Goal: Task Accomplishment & Management: Complete application form

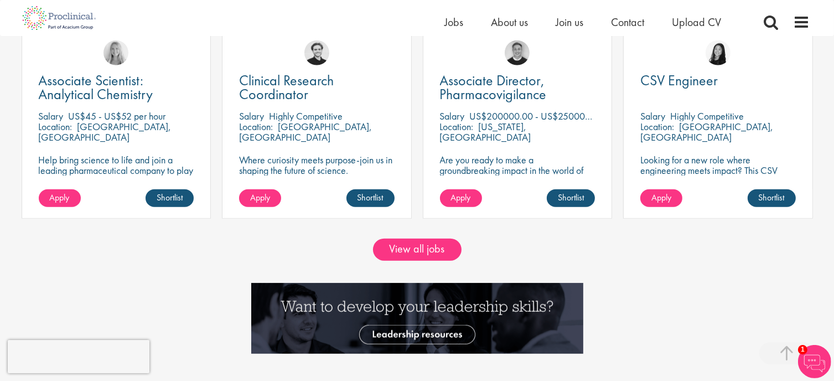
scroll to position [996, 0]
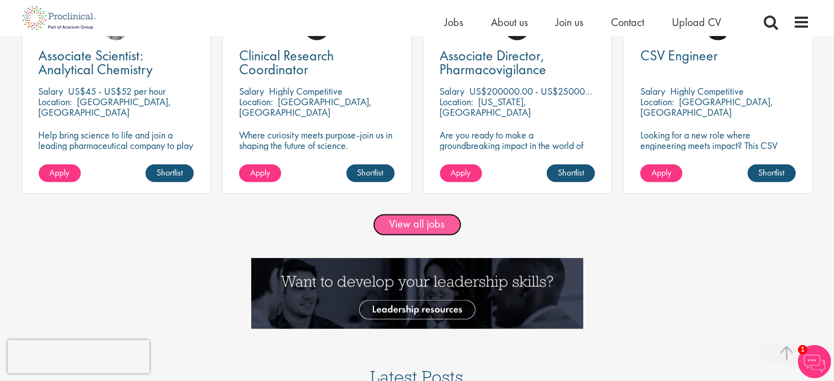
click at [432, 215] on link "View all jobs" at bounding box center [417, 225] width 89 height 22
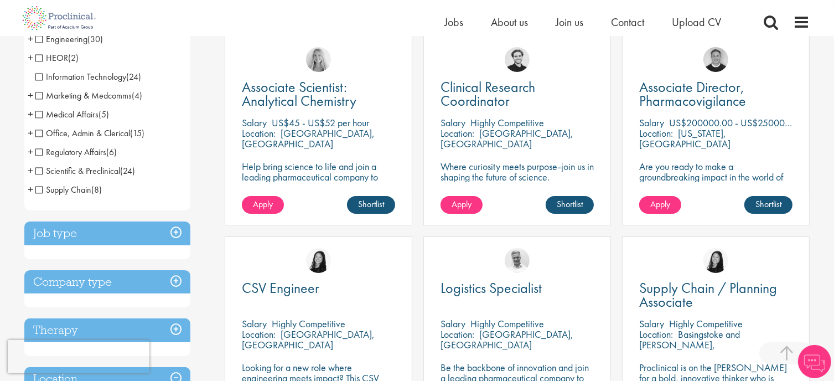
scroll to position [221, 0]
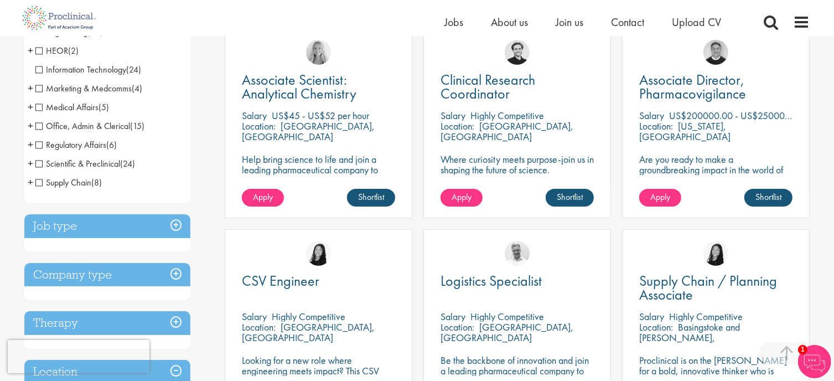
click at [74, 216] on h3 "Job type" at bounding box center [107, 226] width 166 height 24
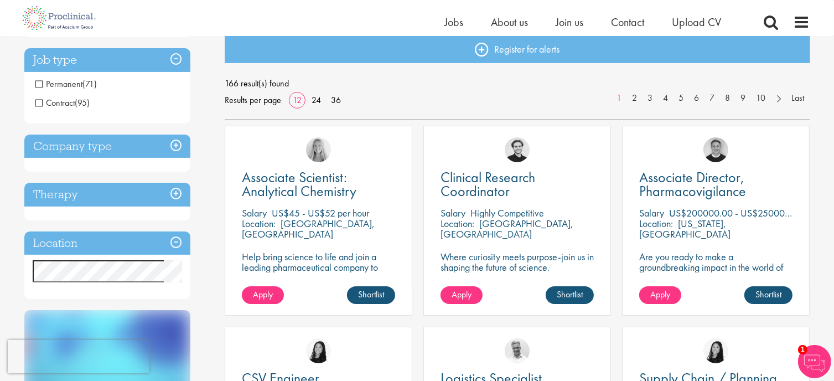
scroll to position [111, 0]
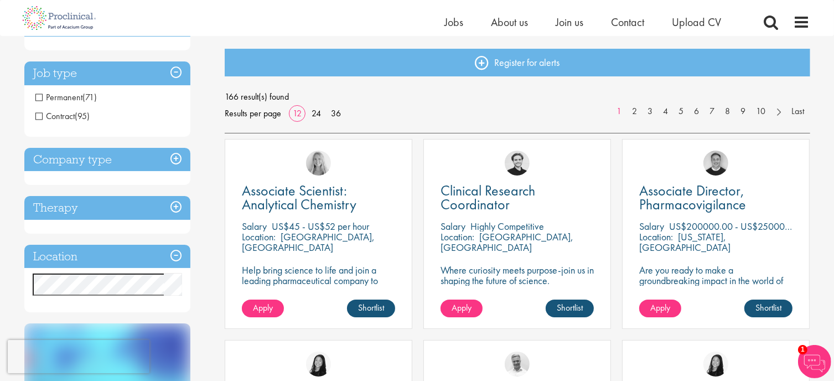
click at [36, 96] on span "Permanent" at bounding box center [59, 97] width 48 height 12
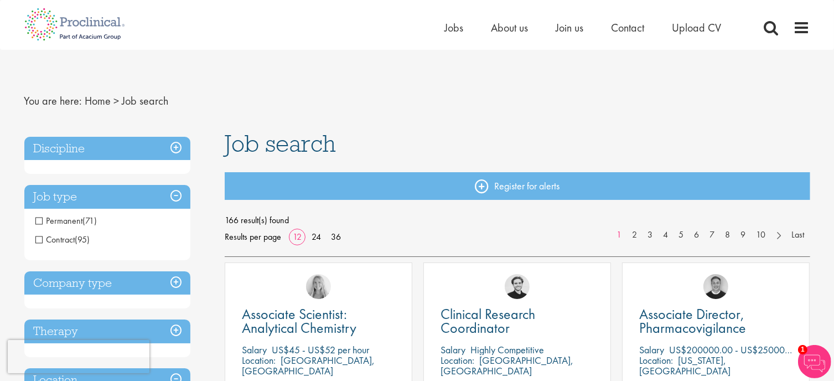
scroll to position [0, 0]
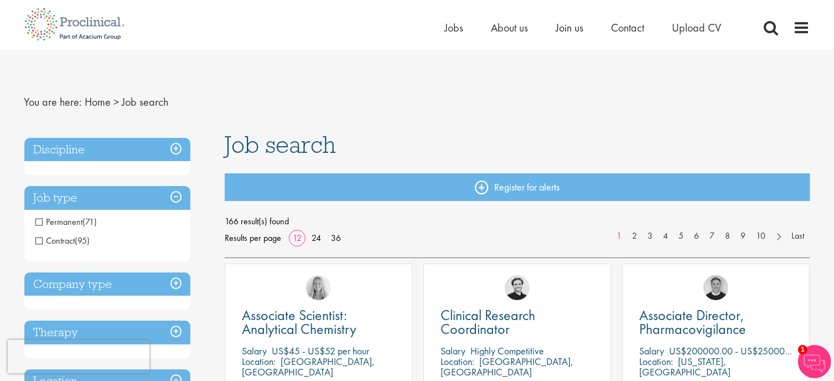
click at [175, 143] on h3 "Discipline" at bounding box center [107, 150] width 166 height 24
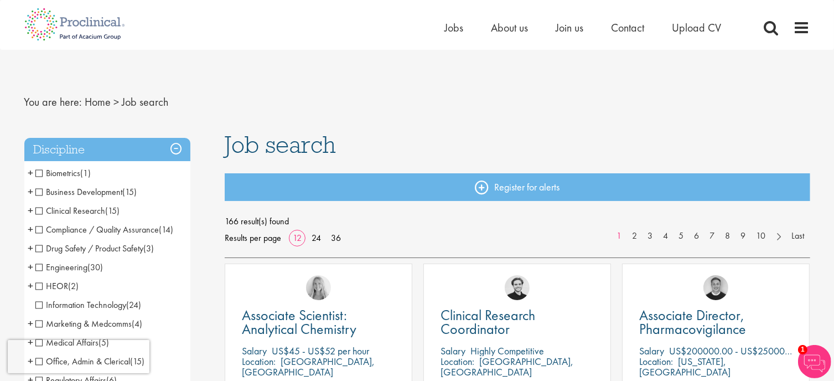
scroll to position [55, 0]
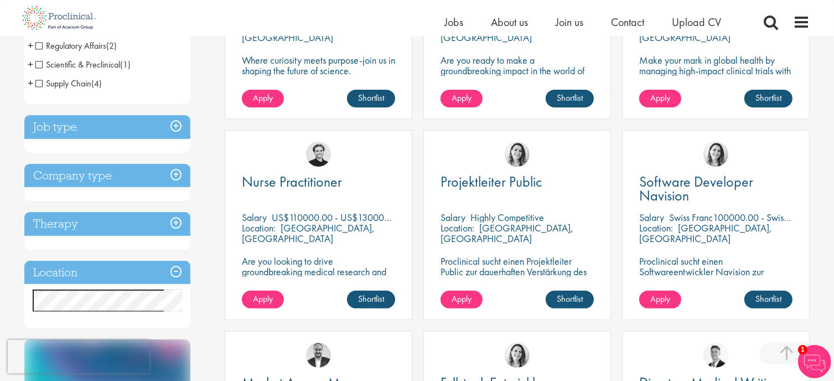
scroll to position [332, 0]
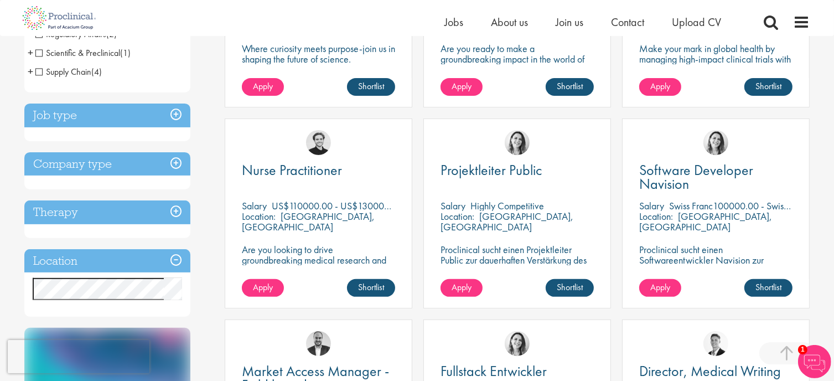
click at [91, 163] on h3 "Company type" at bounding box center [107, 164] width 166 height 24
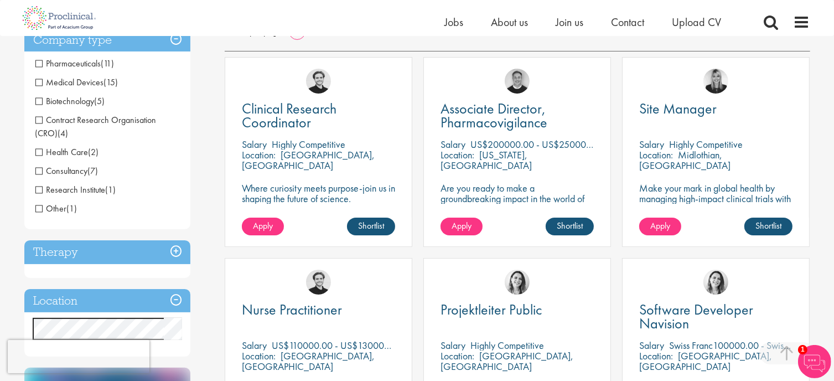
scroll to position [166, 0]
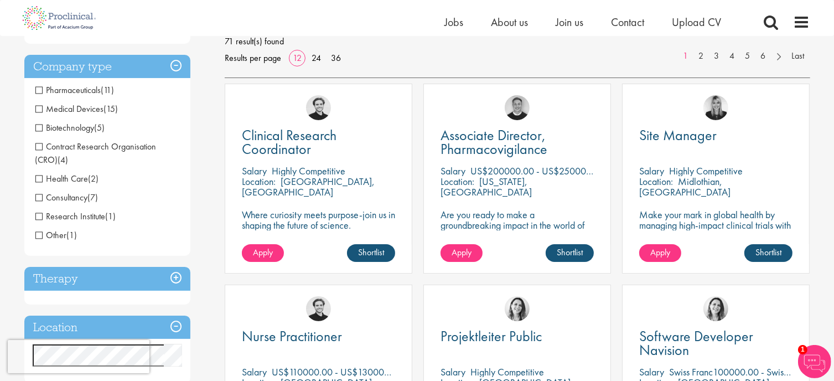
click at [38, 180] on span "Health Care" at bounding box center [61, 179] width 53 height 12
click at [38, 219] on span "Research Institute" at bounding box center [70, 216] width 70 height 12
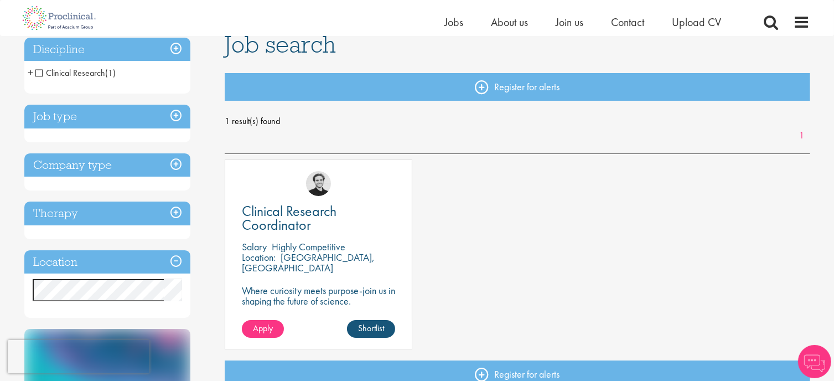
scroll to position [111, 0]
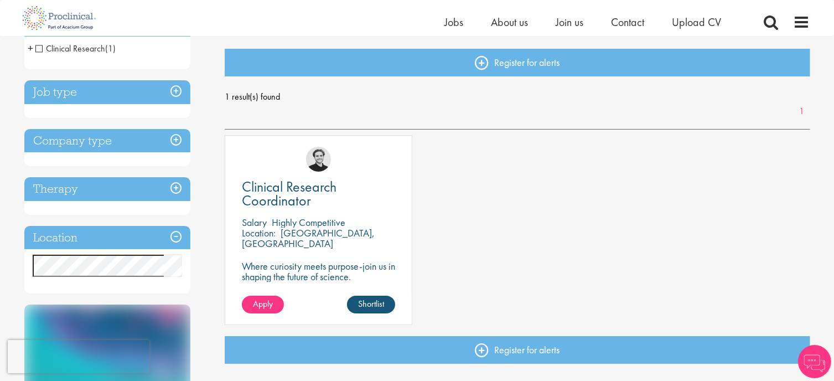
click at [98, 141] on h3 "Company type" at bounding box center [107, 141] width 166 height 24
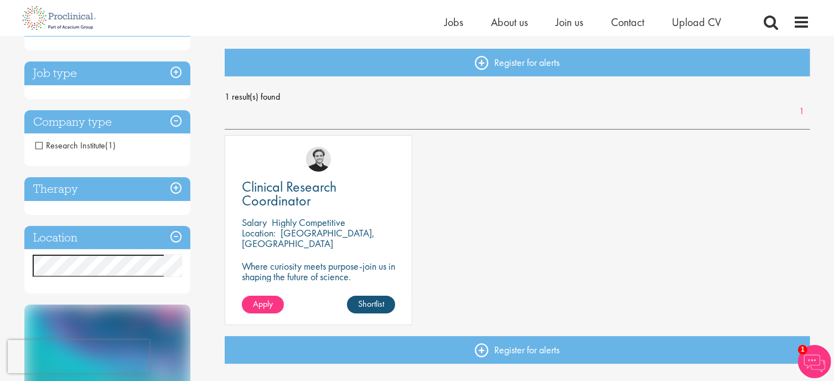
click at [103, 197] on h3 "Therapy" at bounding box center [107, 189] width 166 height 24
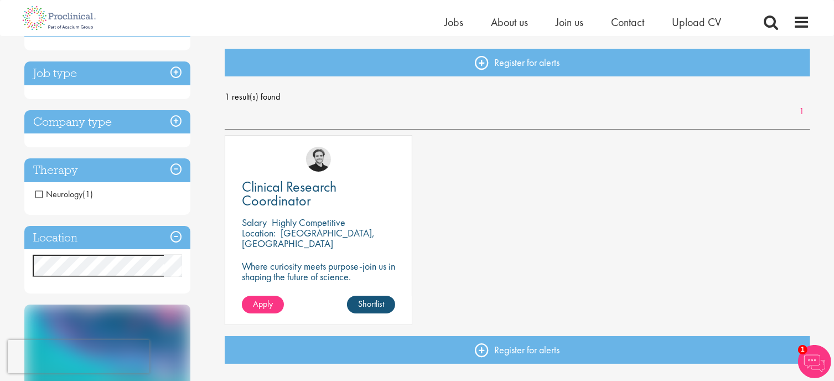
click at [89, 235] on h3 "Location" at bounding box center [107, 238] width 166 height 24
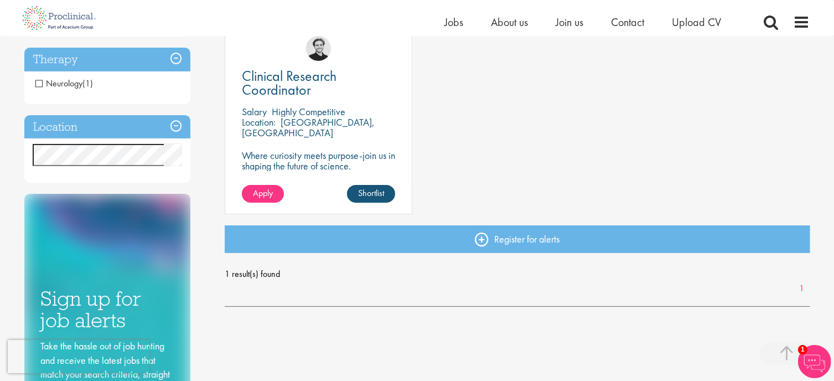
scroll to position [166, 0]
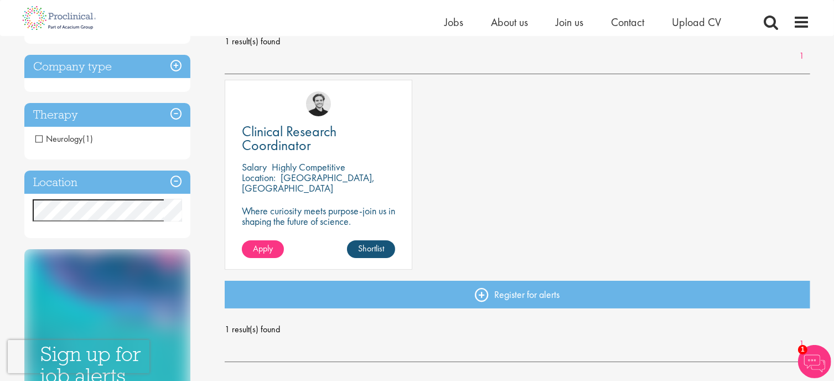
click at [274, 217] on p "Where curiosity meets purpose-join us in shaping the future of science." at bounding box center [318, 215] width 153 height 21
click at [268, 115] on div "[PERSON_NAME]" at bounding box center [318, 99] width 186 height 38
click at [271, 138] on span "Clinical Research Coordinator" at bounding box center [289, 138] width 95 height 33
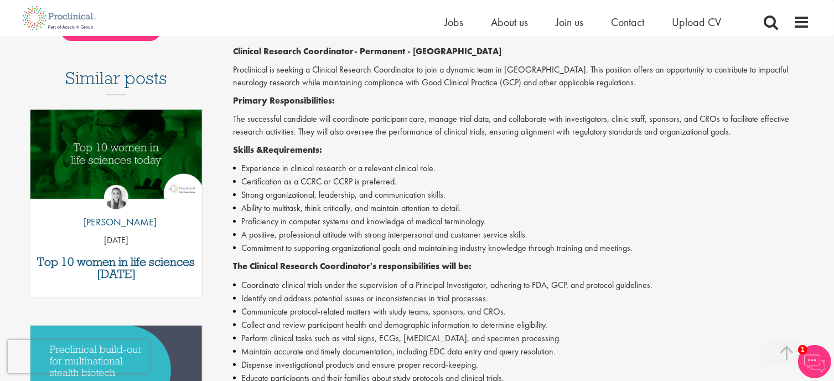
scroll to position [55, 0]
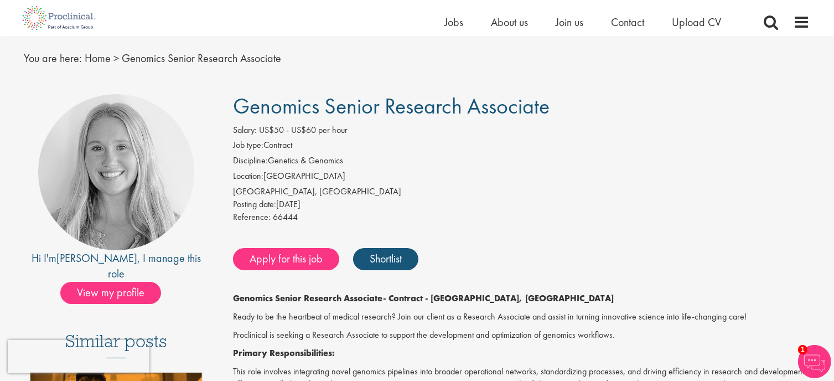
scroll to position [55, 0]
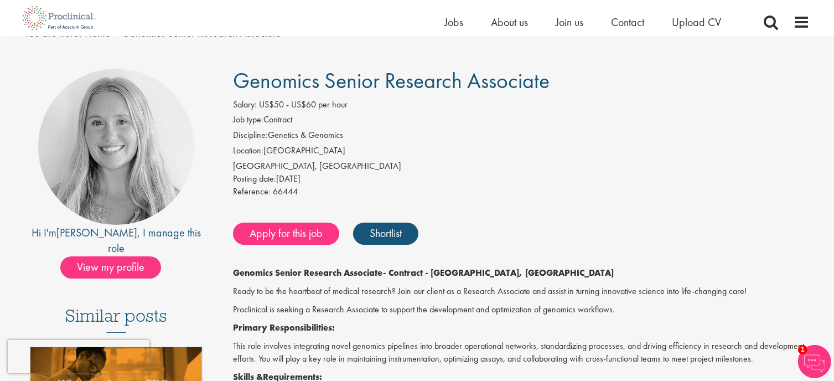
drag, startPoint x: 273, startPoint y: 134, endPoint x: 344, endPoint y: 137, distance: 71.4
click at [341, 137] on li "Discipline: Genetics & Genomics" at bounding box center [521, 136] width 577 height 15
click at [352, 127] on li "Job type: Contract" at bounding box center [521, 120] width 577 height 15
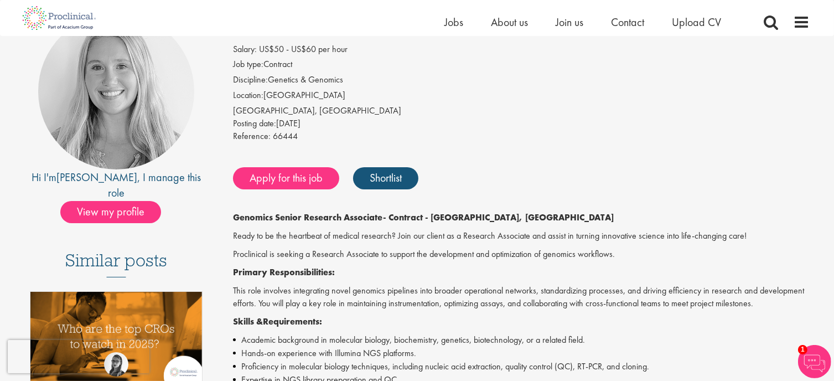
drag, startPoint x: 325, startPoint y: 125, endPoint x: 281, endPoint y: 128, distance: 45.0
click at [281, 128] on div "Posting date: 25 Jul 2025" at bounding box center [521, 123] width 577 height 13
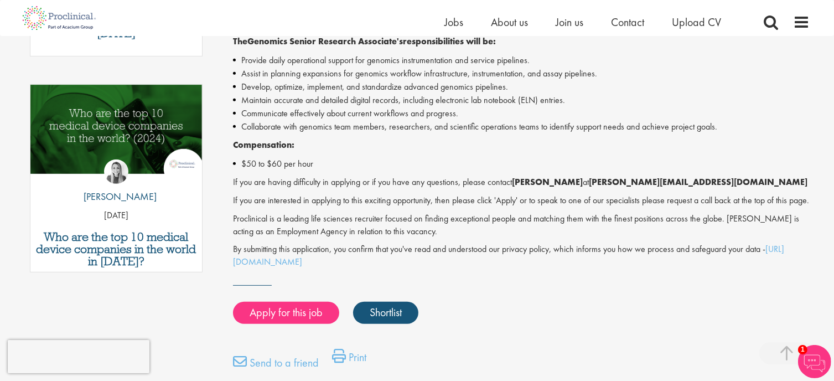
scroll to position [553, 0]
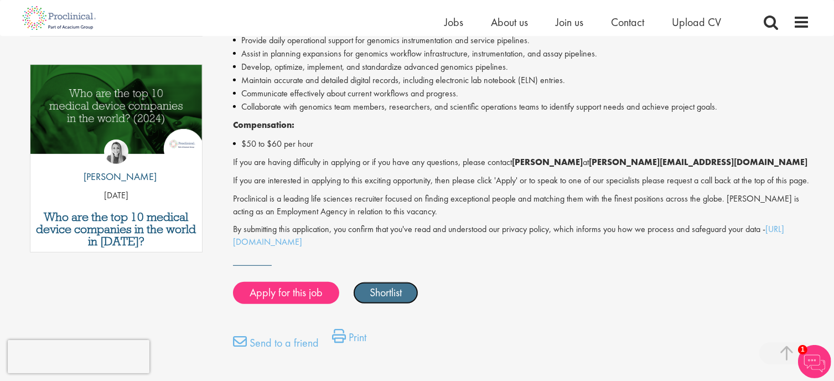
click at [367, 304] on link "Shortlist" at bounding box center [385, 293] width 65 height 22
click at [367, 304] on link "Shortlisted" at bounding box center [391, 293] width 77 height 22
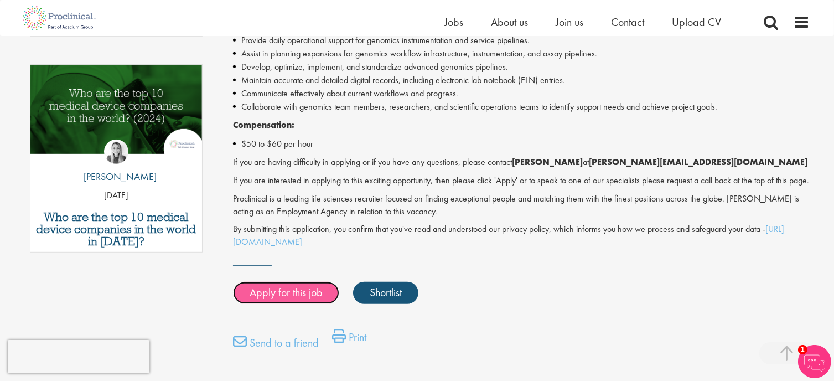
click at [306, 304] on link "Apply for this job" at bounding box center [286, 293] width 106 height 22
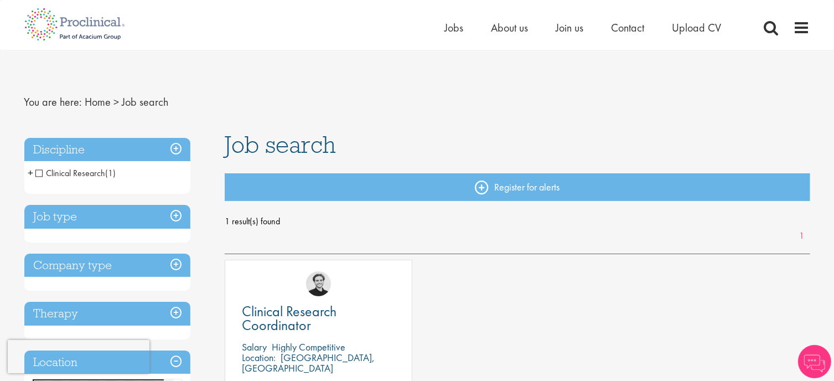
click at [104, 223] on h3 "Job type" at bounding box center [107, 217] width 166 height 24
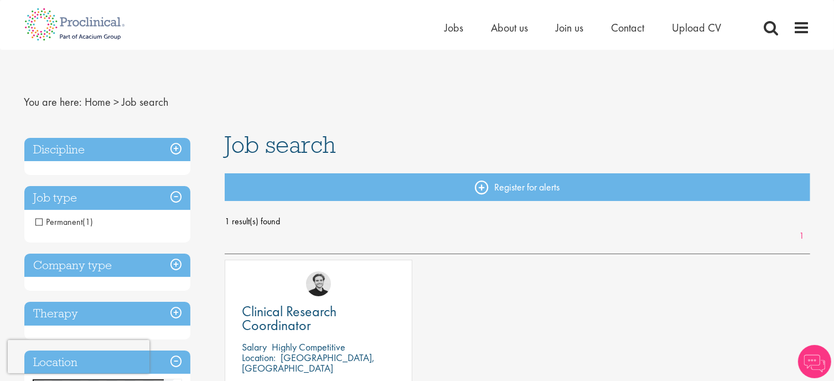
click at [38, 220] on span "Permanent" at bounding box center [59, 222] width 48 height 12
click at [185, 201] on h3 "Job type" at bounding box center [107, 198] width 166 height 24
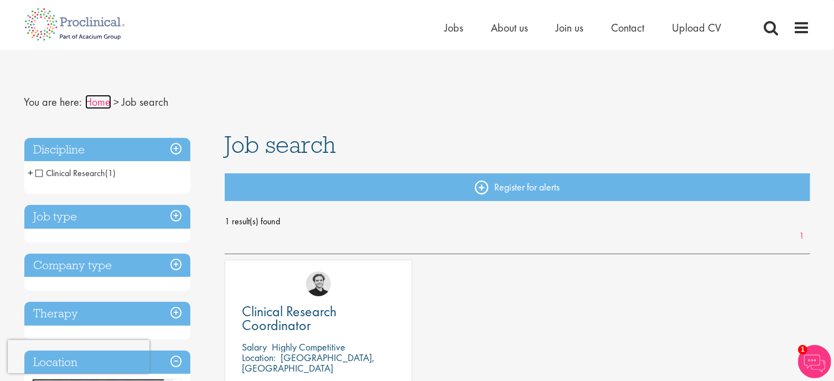
click at [91, 106] on link "Home" at bounding box center [98, 102] width 26 height 14
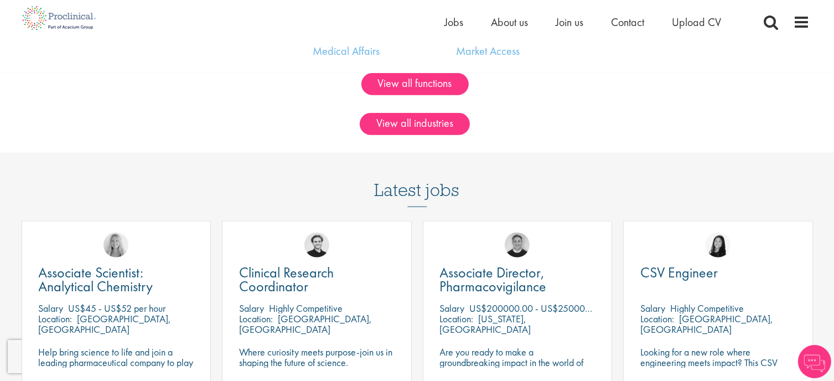
scroll to position [941, 0]
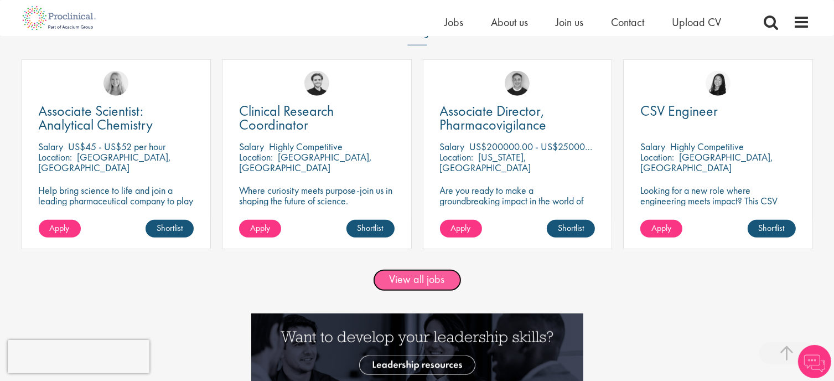
click at [447, 274] on link "View all jobs" at bounding box center [417, 280] width 89 height 22
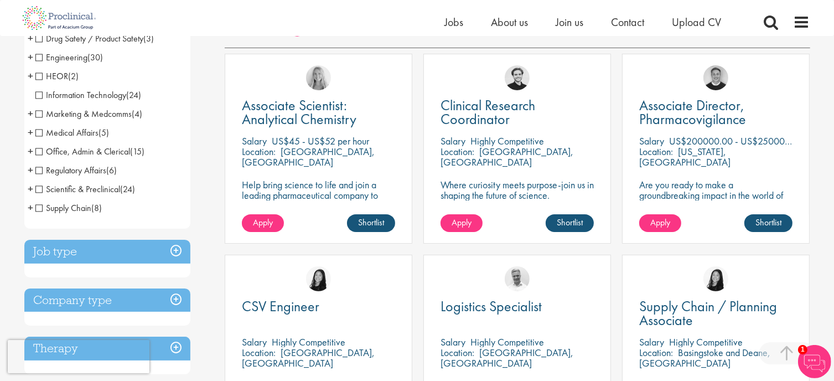
scroll to position [221, 0]
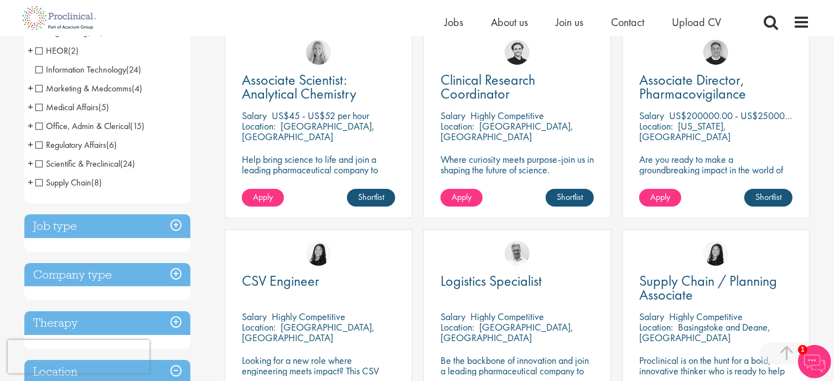
click at [85, 221] on h3 "Job type" at bounding box center [107, 226] width 166 height 24
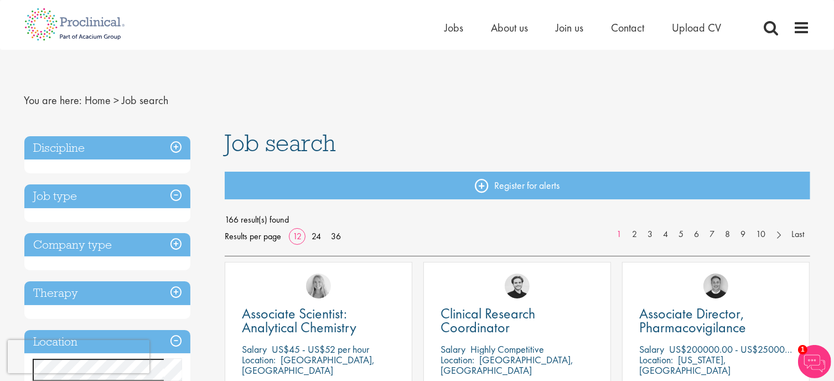
scroll to position [0, 0]
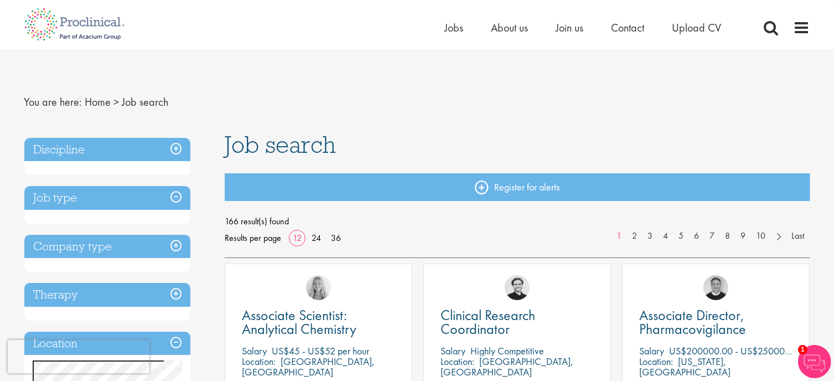
click at [98, 205] on h3 "Job type" at bounding box center [107, 198] width 166 height 24
click at [86, 208] on h3 "Job type" at bounding box center [107, 198] width 166 height 24
click at [87, 204] on h3 "Job type" at bounding box center [107, 198] width 166 height 24
click at [88, 204] on h3 "Job type" at bounding box center [107, 198] width 166 height 24
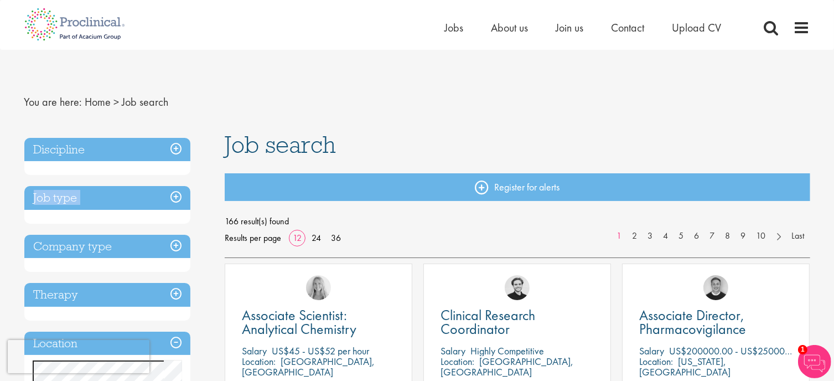
click at [88, 204] on h3 "Job type" at bounding box center [107, 198] width 166 height 24
click at [93, 249] on h3 "Company type" at bounding box center [107, 247] width 166 height 24
click at [93, 244] on h3 "Company type" at bounding box center [107, 247] width 166 height 24
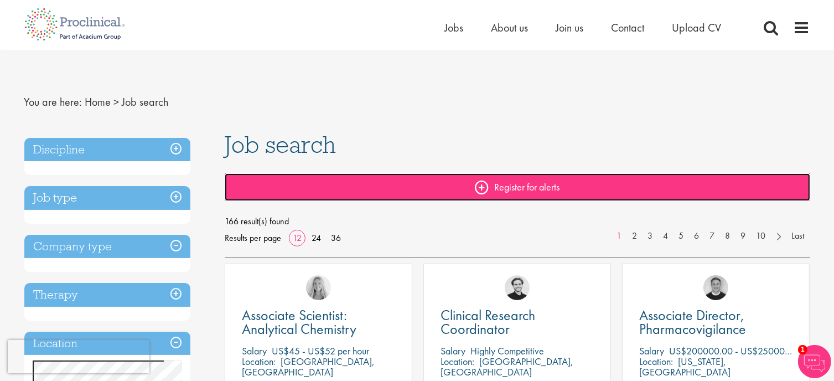
click at [289, 189] on link "Register for alerts" at bounding box center [517, 187] width 585 height 28
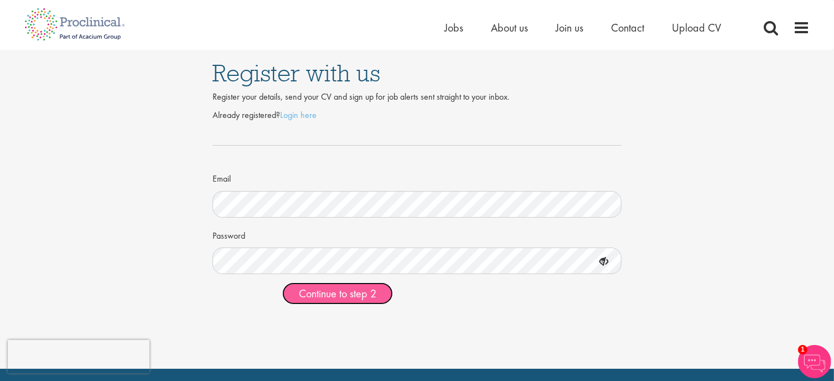
click at [354, 294] on span "Continue to step 2" at bounding box center [337, 293] width 77 height 14
click at [608, 263] on icon at bounding box center [603, 261] width 19 height 19
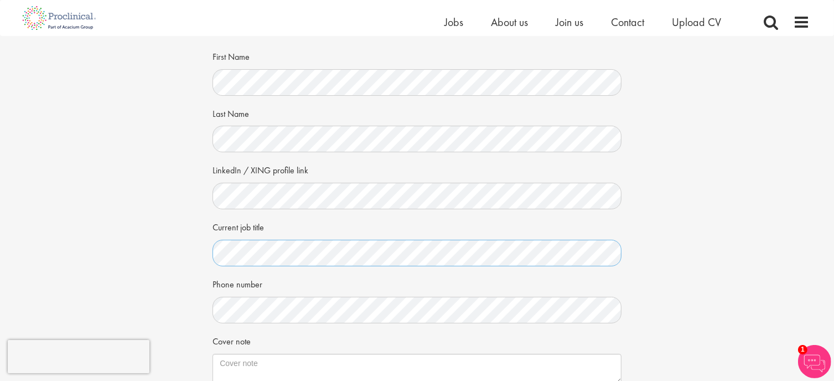
scroll to position [166, 0]
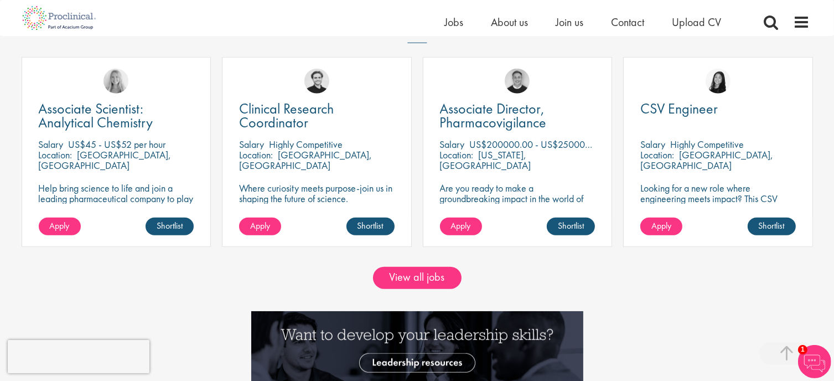
scroll to position [1051, 0]
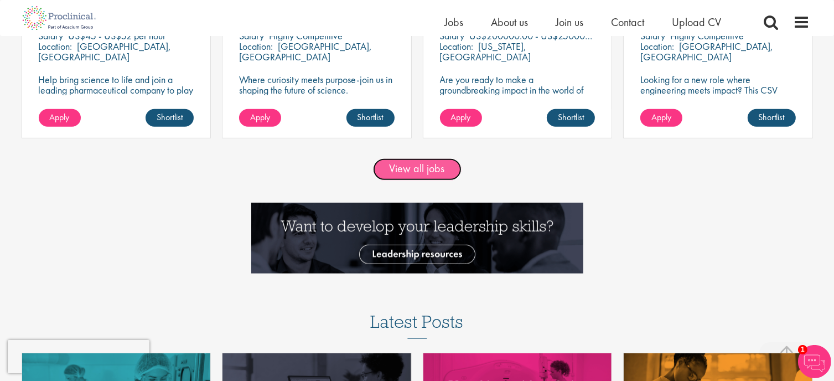
click at [412, 163] on link "View all jobs" at bounding box center [417, 169] width 89 height 22
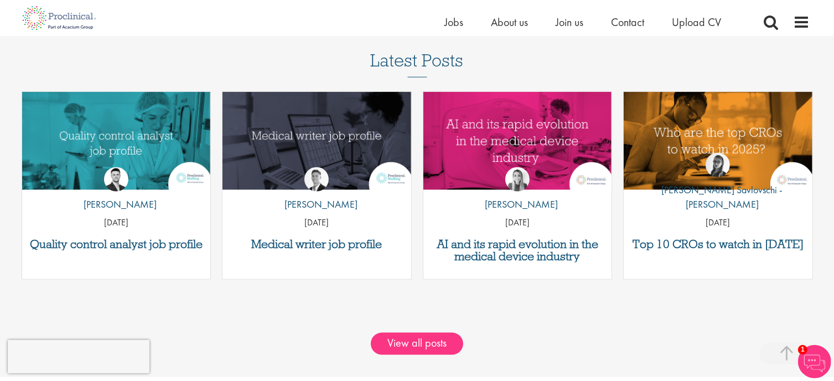
scroll to position [1328, 0]
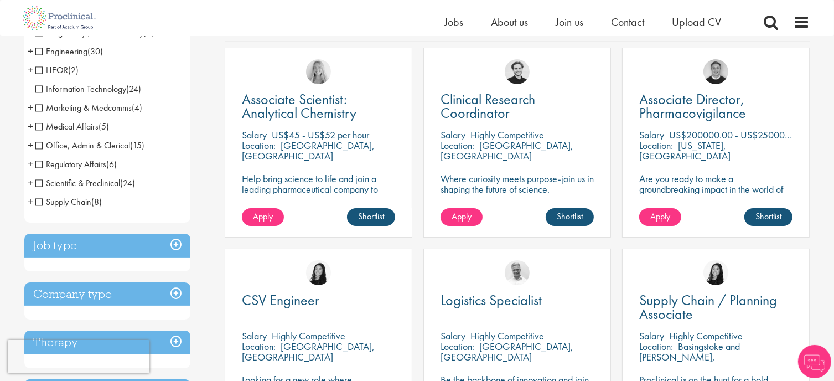
scroll to position [221, 0]
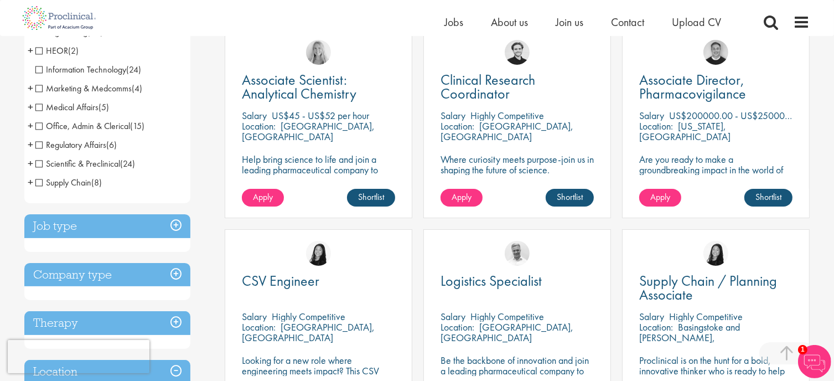
click at [133, 229] on h3 "Job type" at bounding box center [107, 226] width 166 height 24
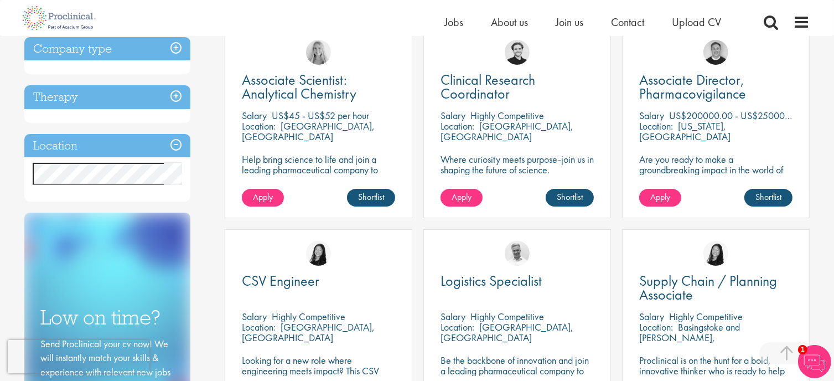
scroll to position [55, 0]
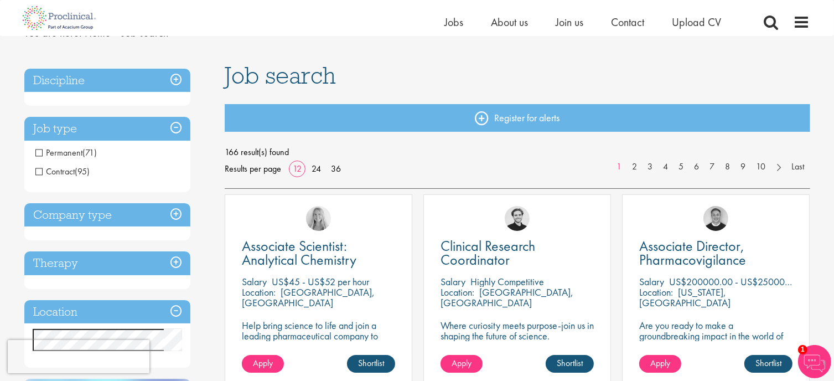
click at [70, 174] on span "Contract" at bounding box center [55, 171] width 40 height 12
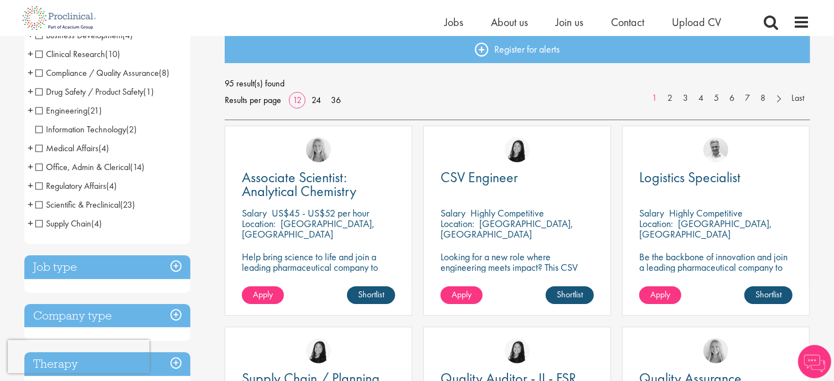
scroll to position [166, 0]
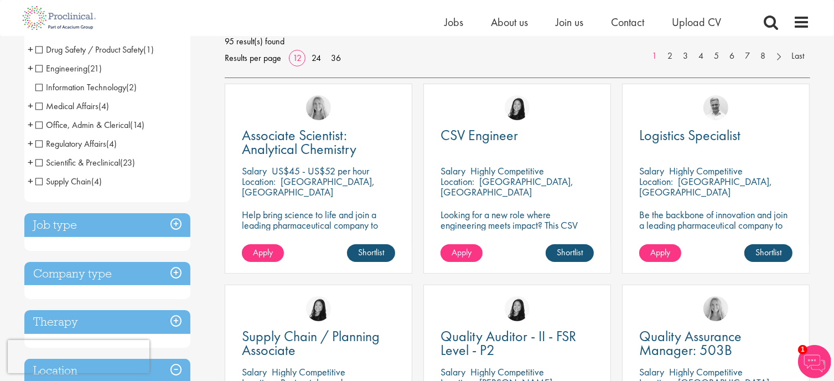
click at [165, 268] on h3 "Company type" at bounding box center [107, 274] width 166 height 24
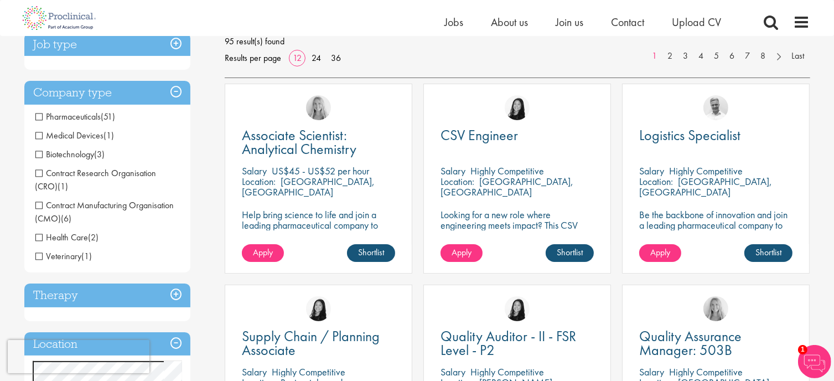
scroll to position [165, 0]
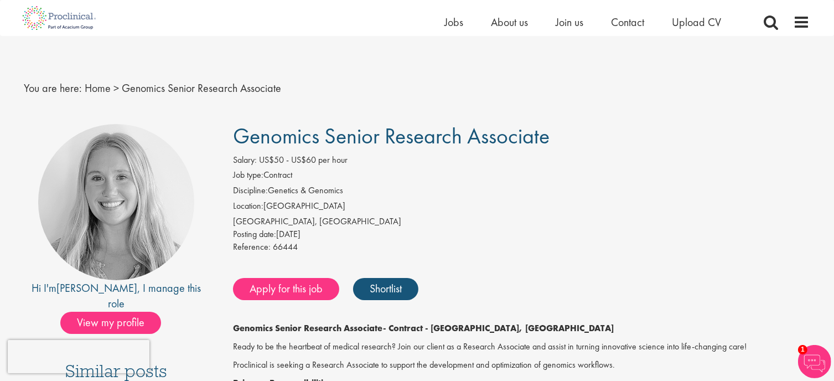
scroll to position [55, 0]
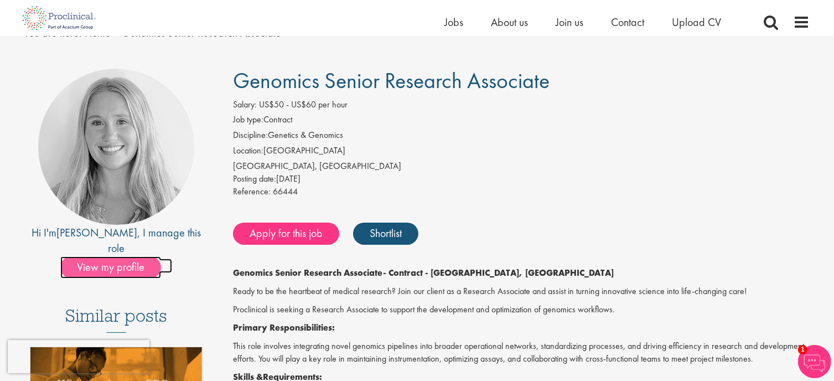
click at [138, 256] on span "View my profile" at bounding box center [110, 267] width 101 height 22
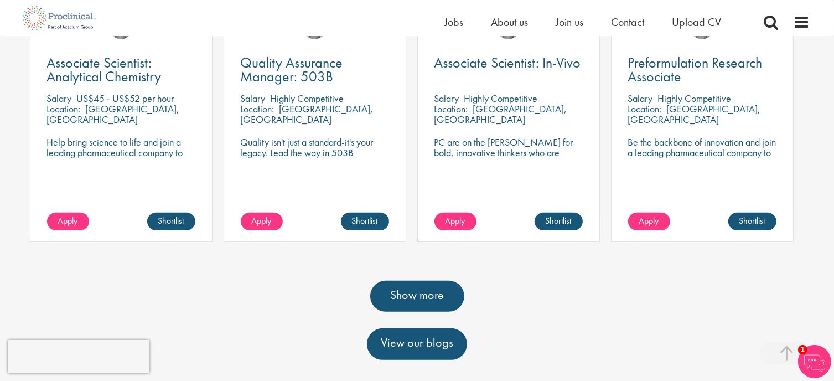
scroll to position [301, 0]
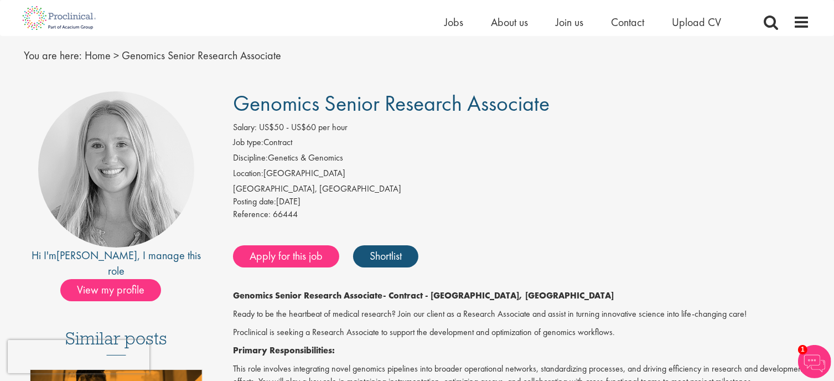
scroll to position [13, 0]
